Goal: Transaction & Acquisition: Purchase product/service

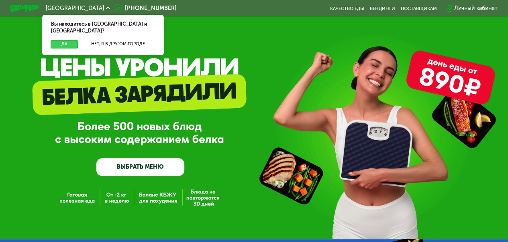
click at [59, 40] on button "Да" at bounding box center [64, 44] width 27 height 8
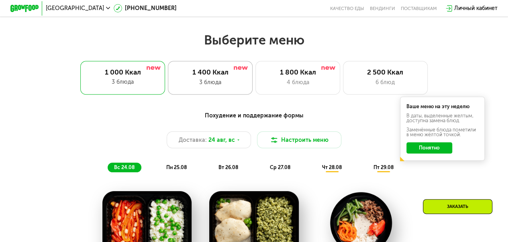
scroll to position [293, 0]
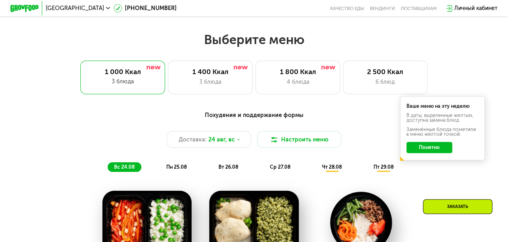
click at [437, 153] on button "Понятно" at bounding box center [428, 147] width 45 height 11
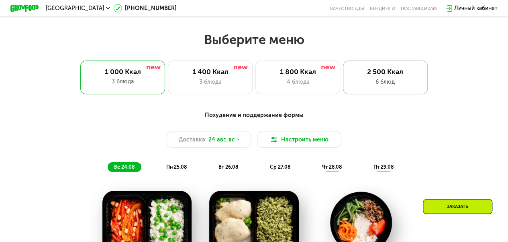
click at [390, 76] on div "2 500 Ккал" at bounding box center [385, 72] width 70 height 8
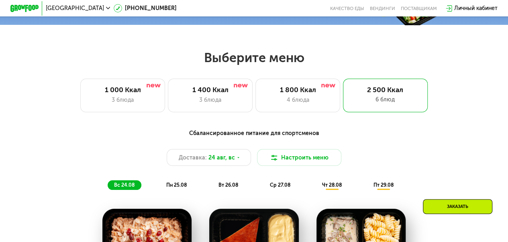
scroll to position [274, 0]
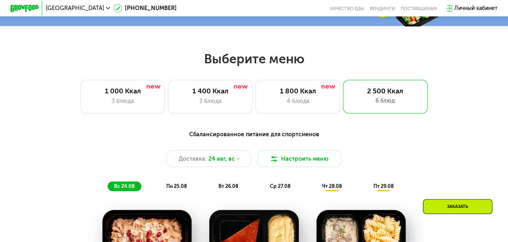
click at [177, 189] on span "пн 25.08" at bounding box center [176, 186] width 20 height 6
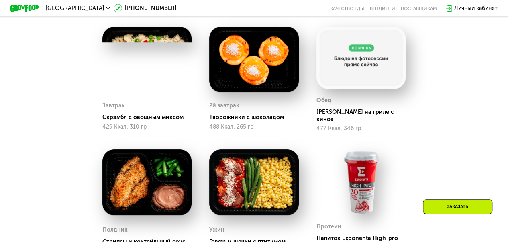
scroll to position [459, 0]
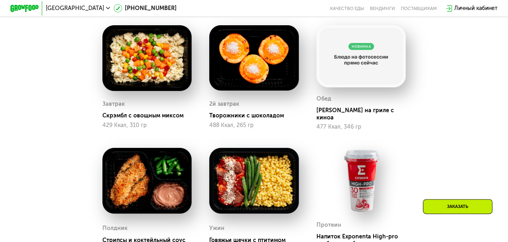
click at [352, 65] on img at bounding box center [360, 56] width 89 height 63
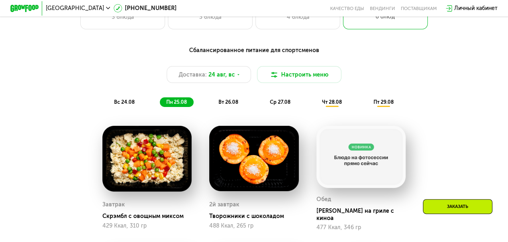
scroll to position [358, 0]
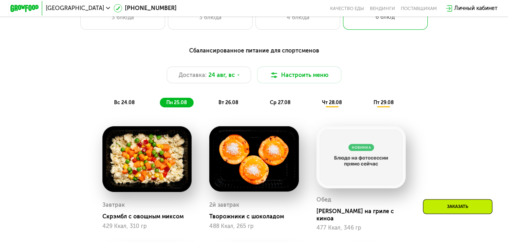
click at [231, 105] on span "вт 26.08" at bounding box center [228, 103] width 20 height 6
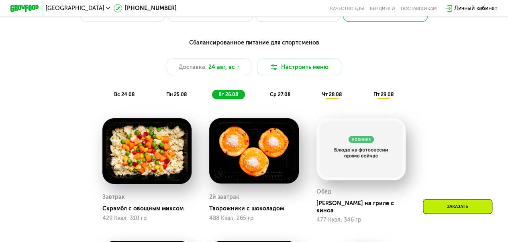
scroll to position [365, 0]
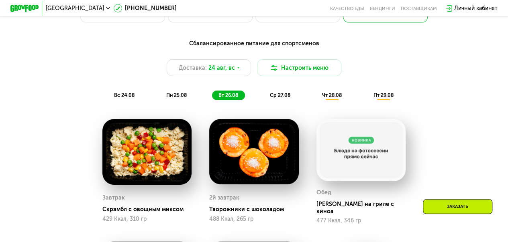
click at [233, 97] on span "вт 26.08" at bounding box center [228, 95] width 20 height 6
click at [171, 97] on span "пн 25.08" at bounding box center [176, 95] width 20 height 6
click at [228, 98] on span "вт 26.08" at bounding box center [228, 95] width 20 height 6
click at [315, 101] on div "ср 27.08" at bounding box center [331, 96] width 33 height 10
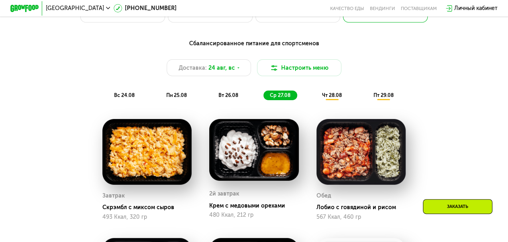
click at [263, 96] on div "вт 26.08" at bounding box center [280, 96] width 34 height 10
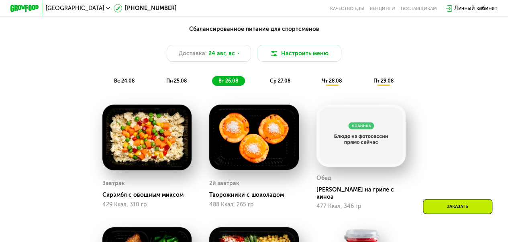
scroll to position [382, 0]
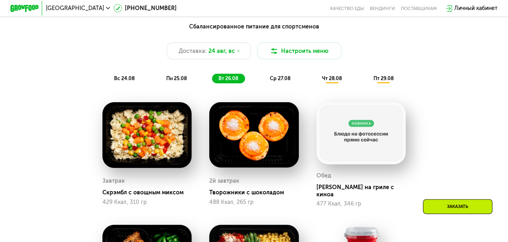
click at [184, 81] on span "пн 25.08" at bounding box center [176, 78] width 20 height 6
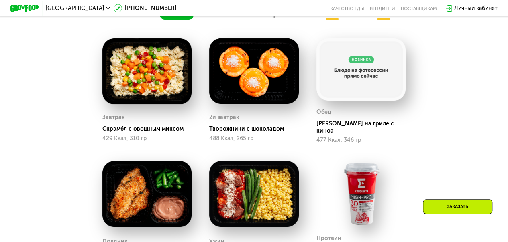
scroll to position [421, 0]
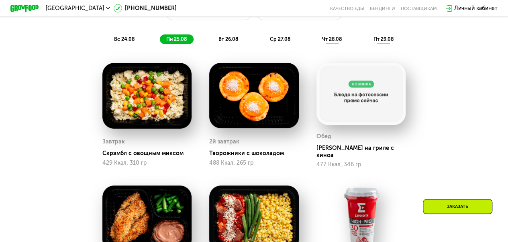
click at [224, 42] on span "вт 26.08" at bounding box center [228, 39] width 20 height 6
click at [282, 42] on span "ср 27.08" at bounding box center [280, 39] width 20 height 6
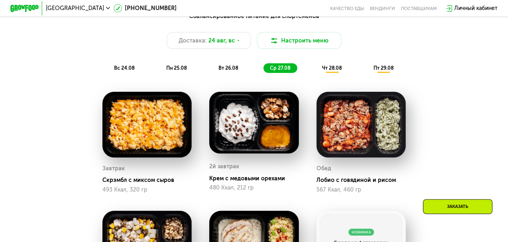
scroll to position [392, 0]
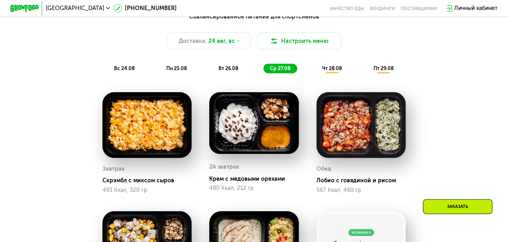
click at [327, 71] on span "чт 28.08" at bounding box center [331, 68] width 20 height 6
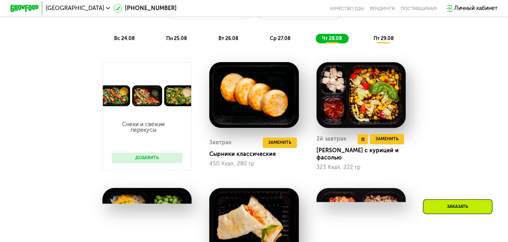
scroll to position [421, 0]
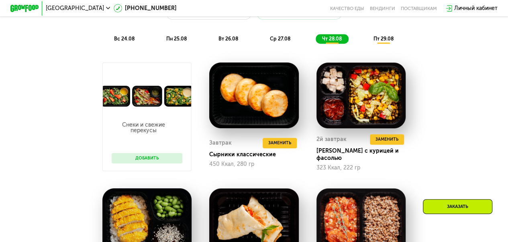
click at [383, 42] on span "пт 29.08" at bounding box center [383, 39] width 20 height 6
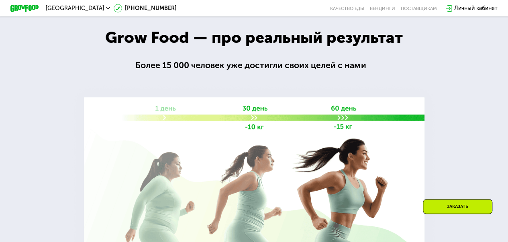
scroll to position [906, 0]
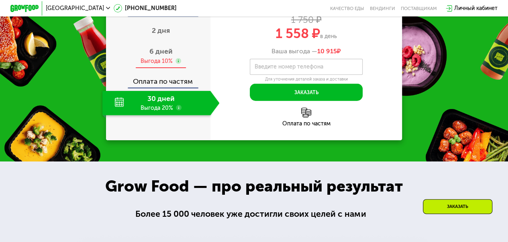
click at [162, 56] on span "6 дней" at bounding box center [160, 51] width 23 height 9
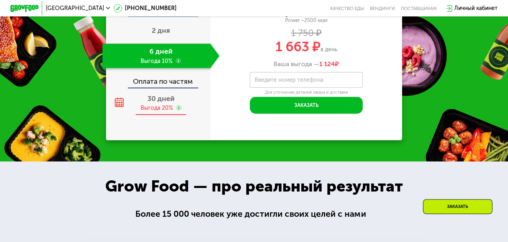
click at [158, 112] on div "Выгода 20%" at bounding box center [156, 108] width 33 height 8
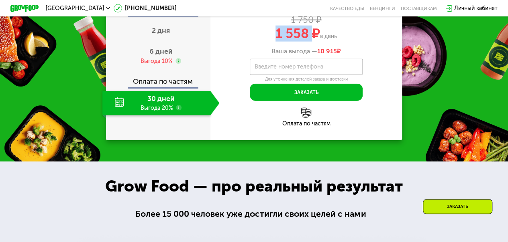
drag, startPoint x: 276, startPoint y: 85, endPoint x: 317, endPoint y: 77, distance: 41.5
click at [317, 42] on span "1 558 ₽" at bounding box center [297, 34] width 45 height 16
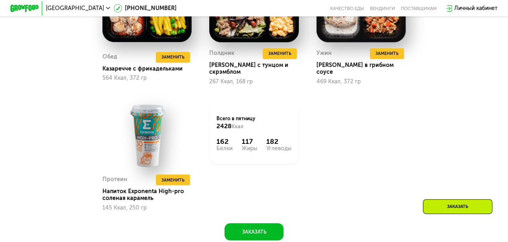
scroll to position [636, 0]
